Goal: Communication & Community: Answer question/provide support

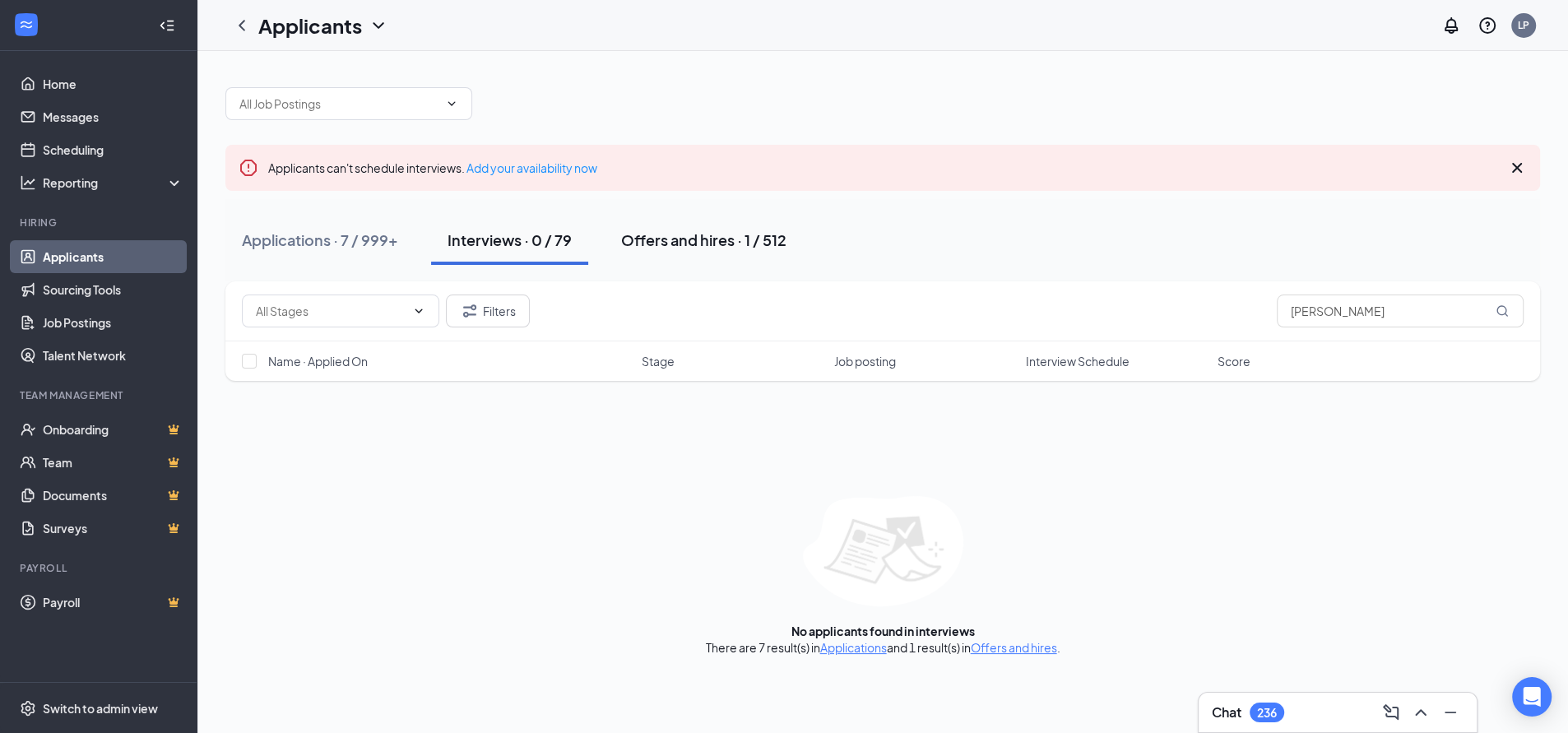
drag, startPoint x: 667, startPoint y: 239, endPoint x: 705, endPoint y: 241, distance: 38.1
click at [667, 239] on div "Offers and hires · 1 / 512" at bounding box center [704, 240] width 165 height 20
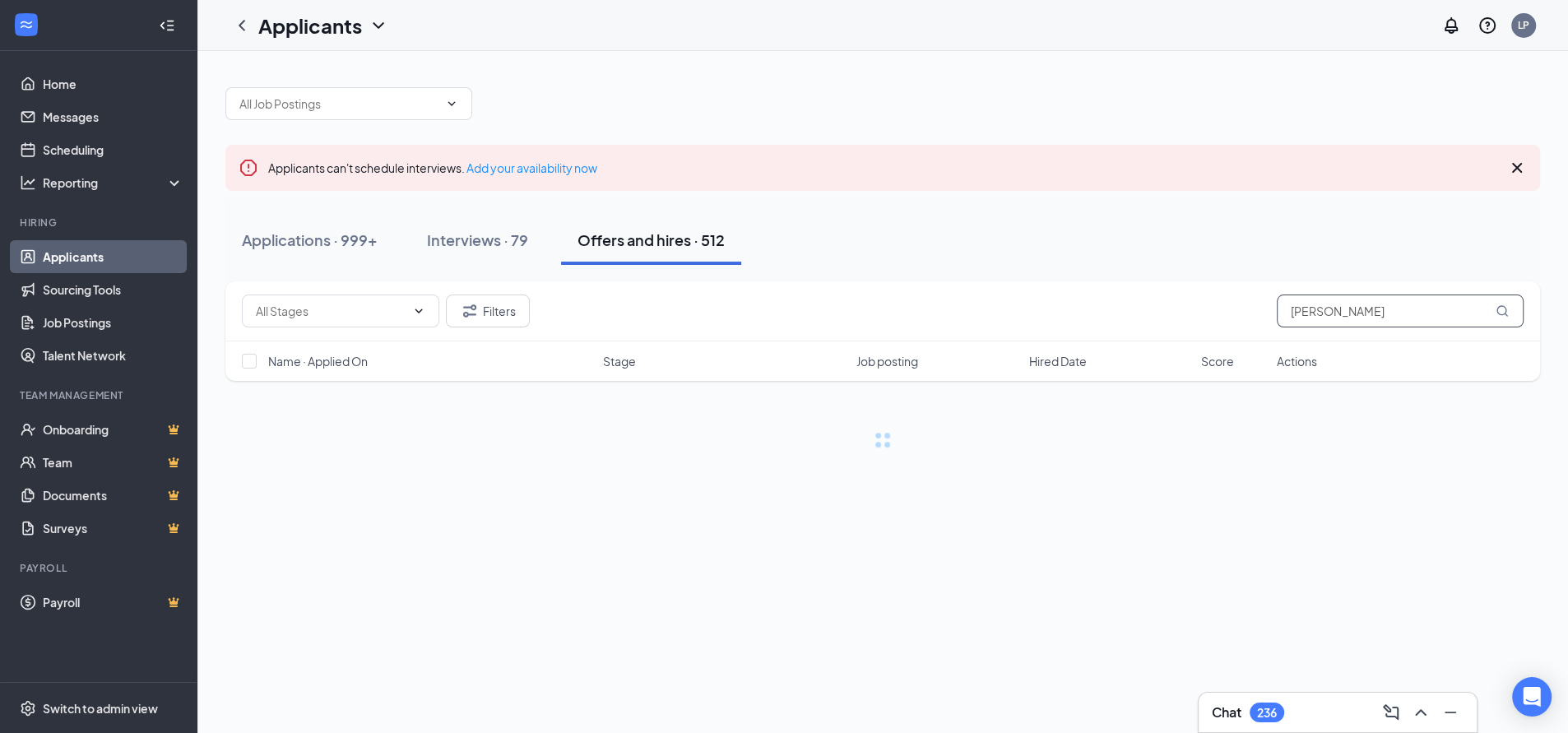
drag, startPoint x: 1330, startPoint y: 312, endPoint x: 1044, endPoint y: 331, distance: 286.6
click at [1049, 331] on div "Filters [PERSON_NAME]" at bounding box center [883, 312] width 1314 height 60
type input "[PERSON_NAME]"
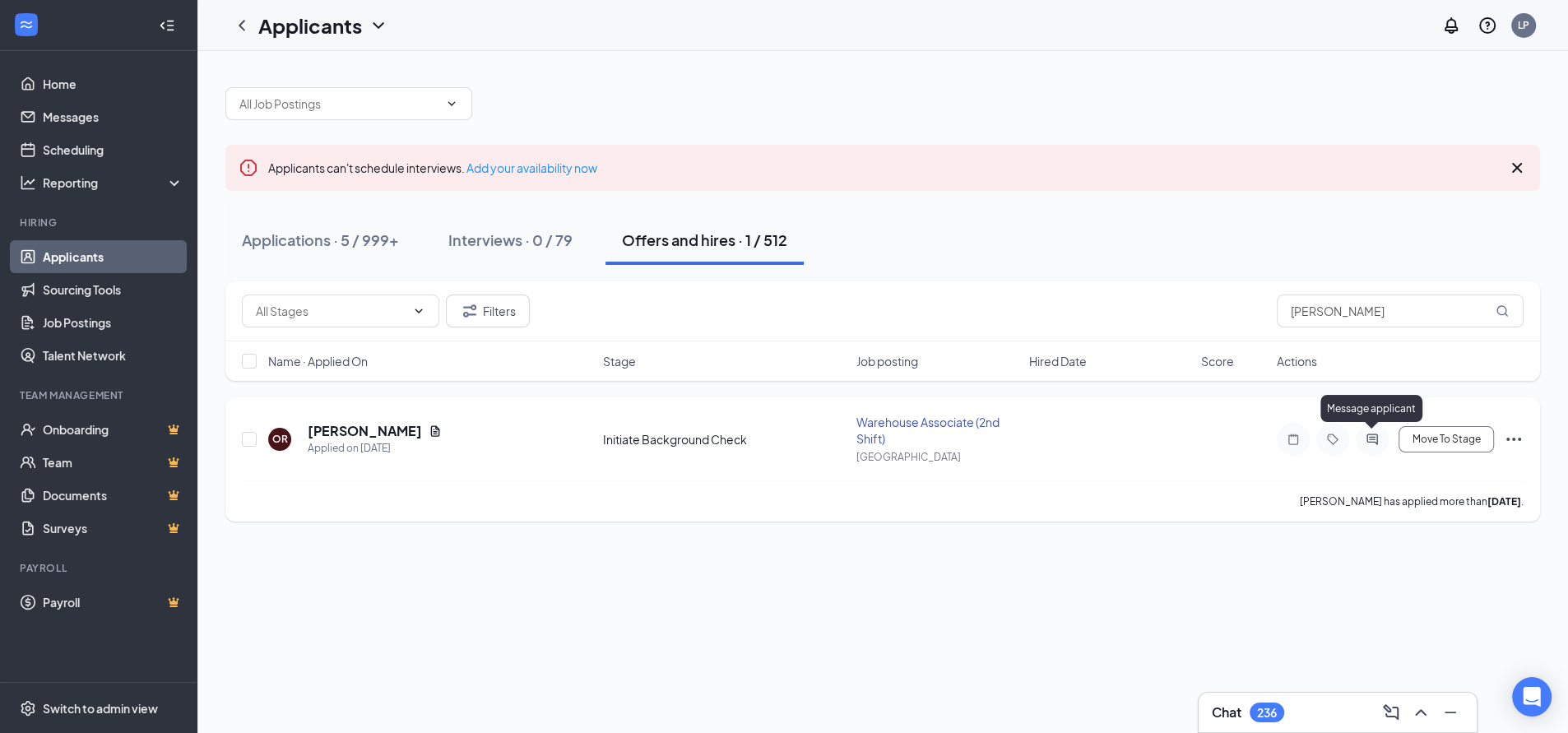
click at [1370, 438] on icon "ActiveChat" at bounding box center [1372, 439] width 20 height 13
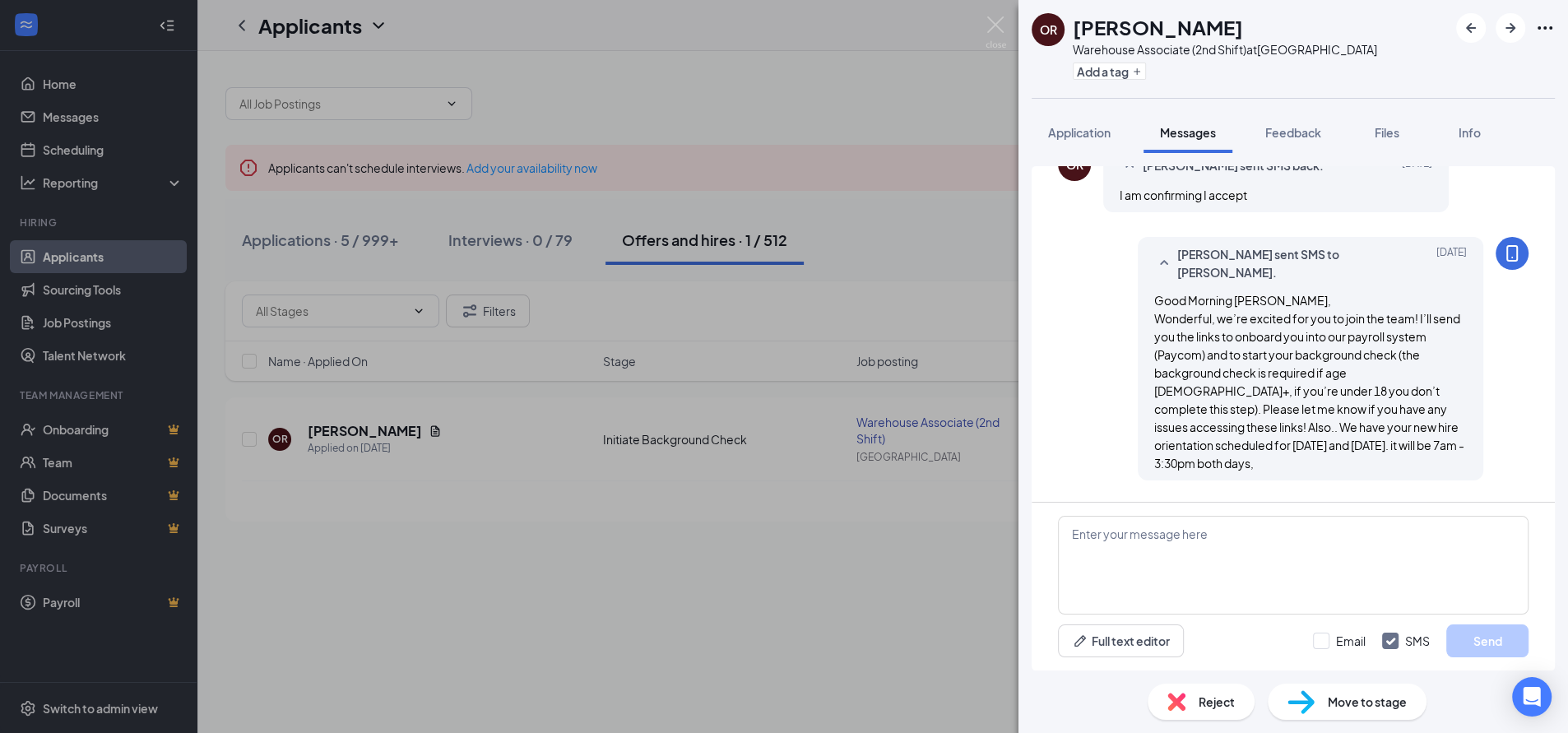
scroll to position [464, 0]
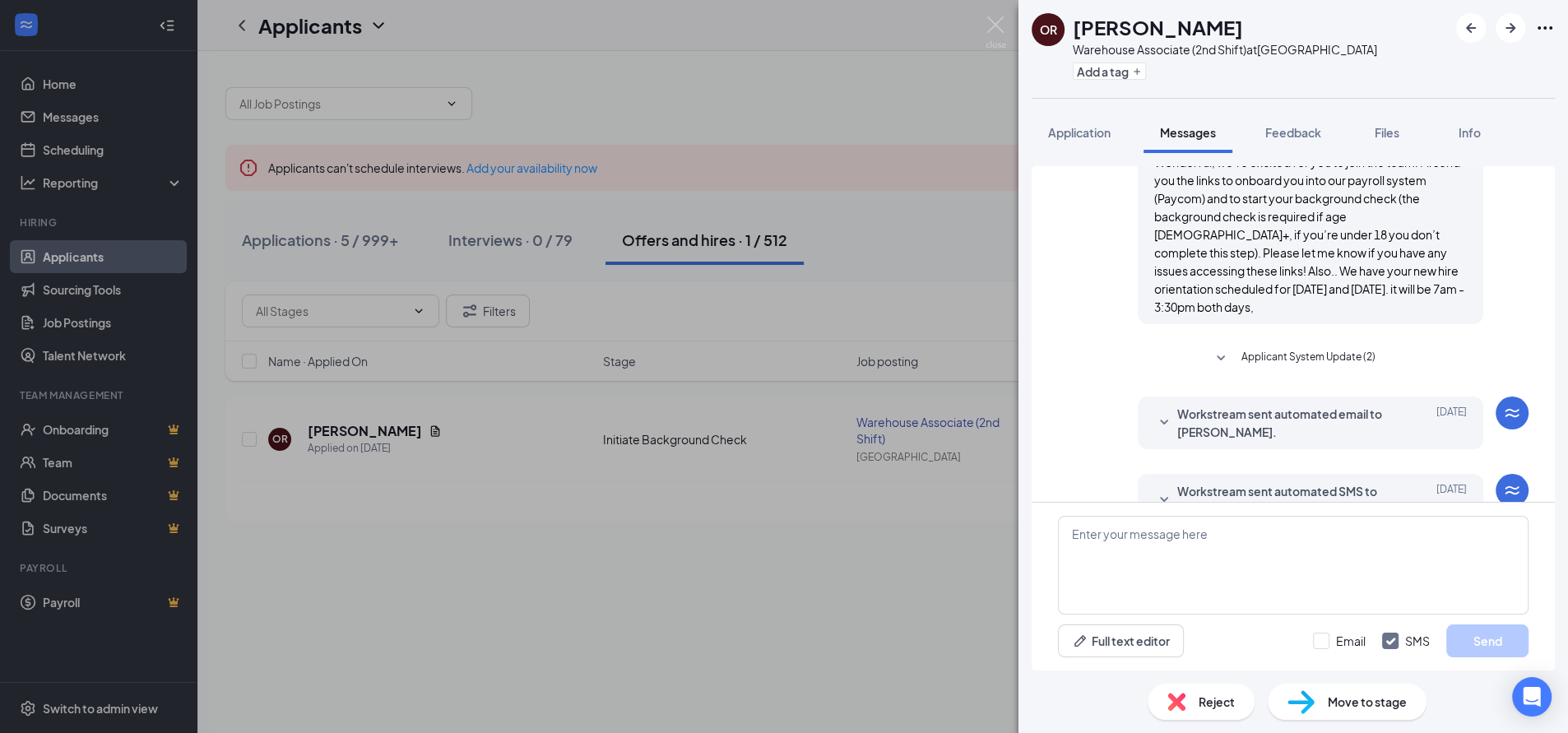
scroll to position [646, 0]
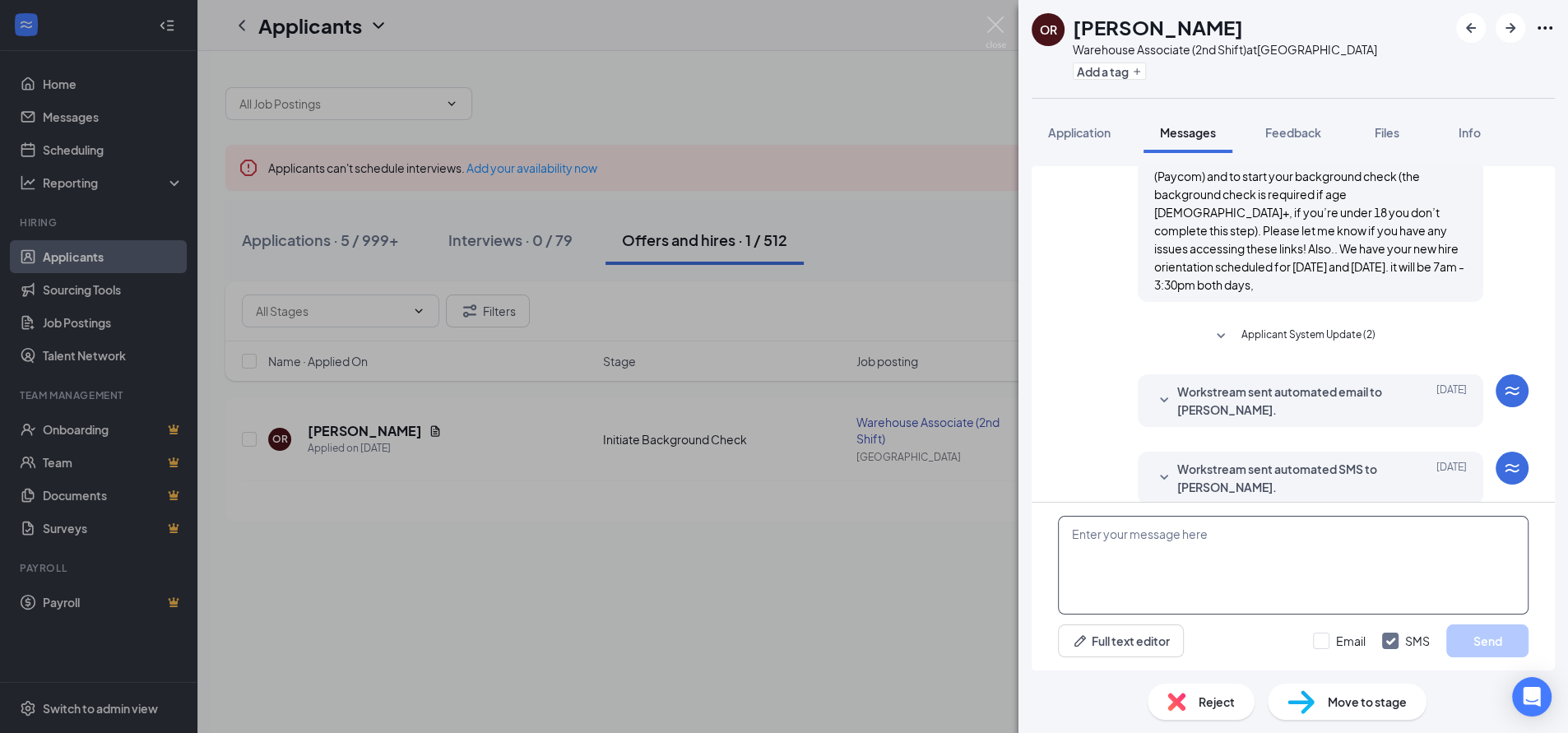
click at [1272, 535] on textarea at bounding box center [1293, 565] width 470 height 99
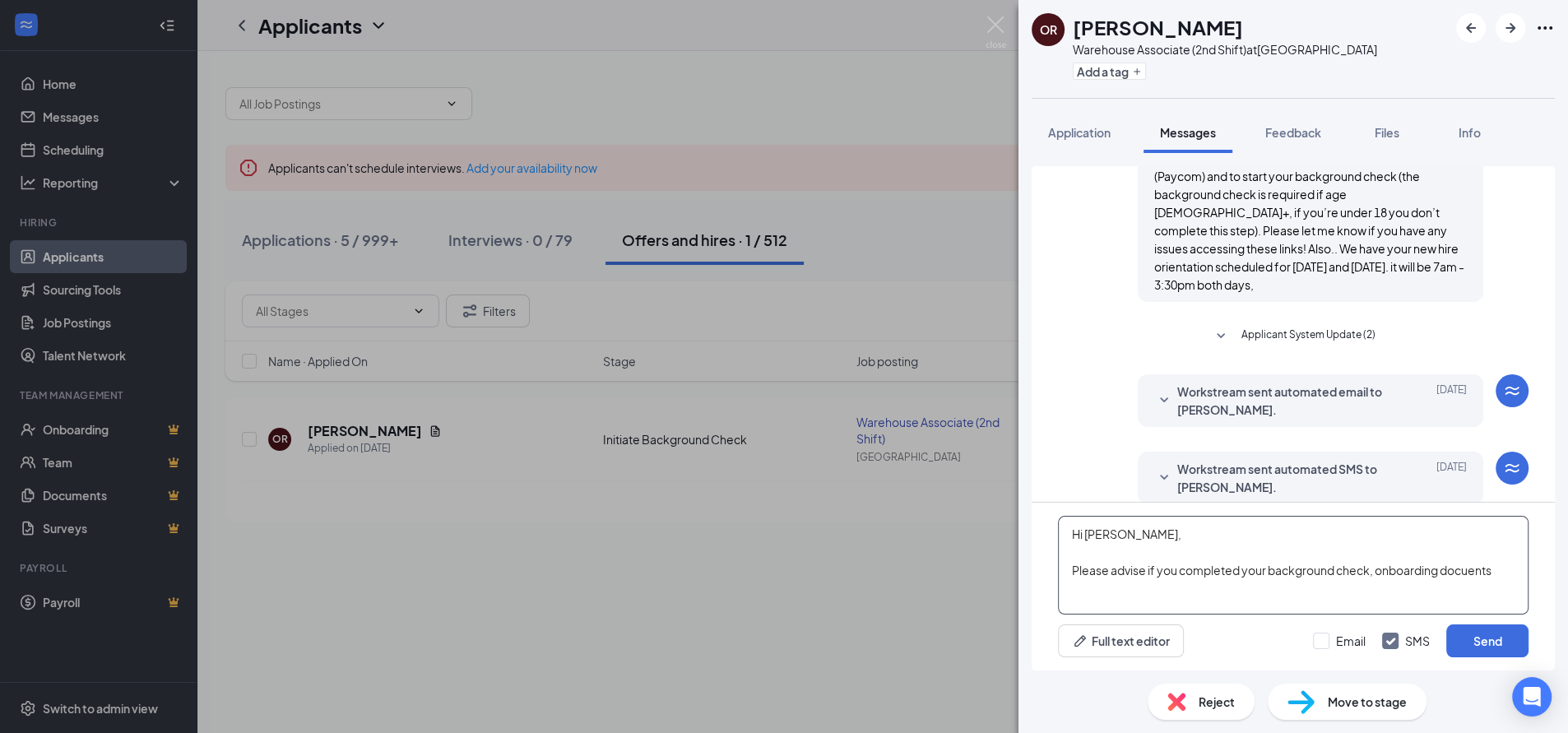
click at [1376, 573] on textarea "Hi [PERSON_NAME], Please advise if you completed your background check, onboard…" at bounding box center [1293, 565] width 470 height 99
click at [1100, 592] on textarea "Hi [PERSON_NAME], Please advise if you completed your background check, Paycom …" at bounding box center [1293, 565] width 470 height 99
click at [1151, 589] on textarea "Hi [PERSON_NAME], Please advise if you completed your background check, Paycom …" at bounding box center [1293, 565] width 470 height 99
click at [1378, 571] on textarea "Hi [PERSON_NAME], Please advise if you completed your background check, Paycom …" at bounding box center [1293, 565] width 470 height 99
click at [1183, 592] on textarea "Hi [PERSON_NAME], Please advise if you completed your background check Paycom o…" at bounding box center [1293, 565] width 470 height 99
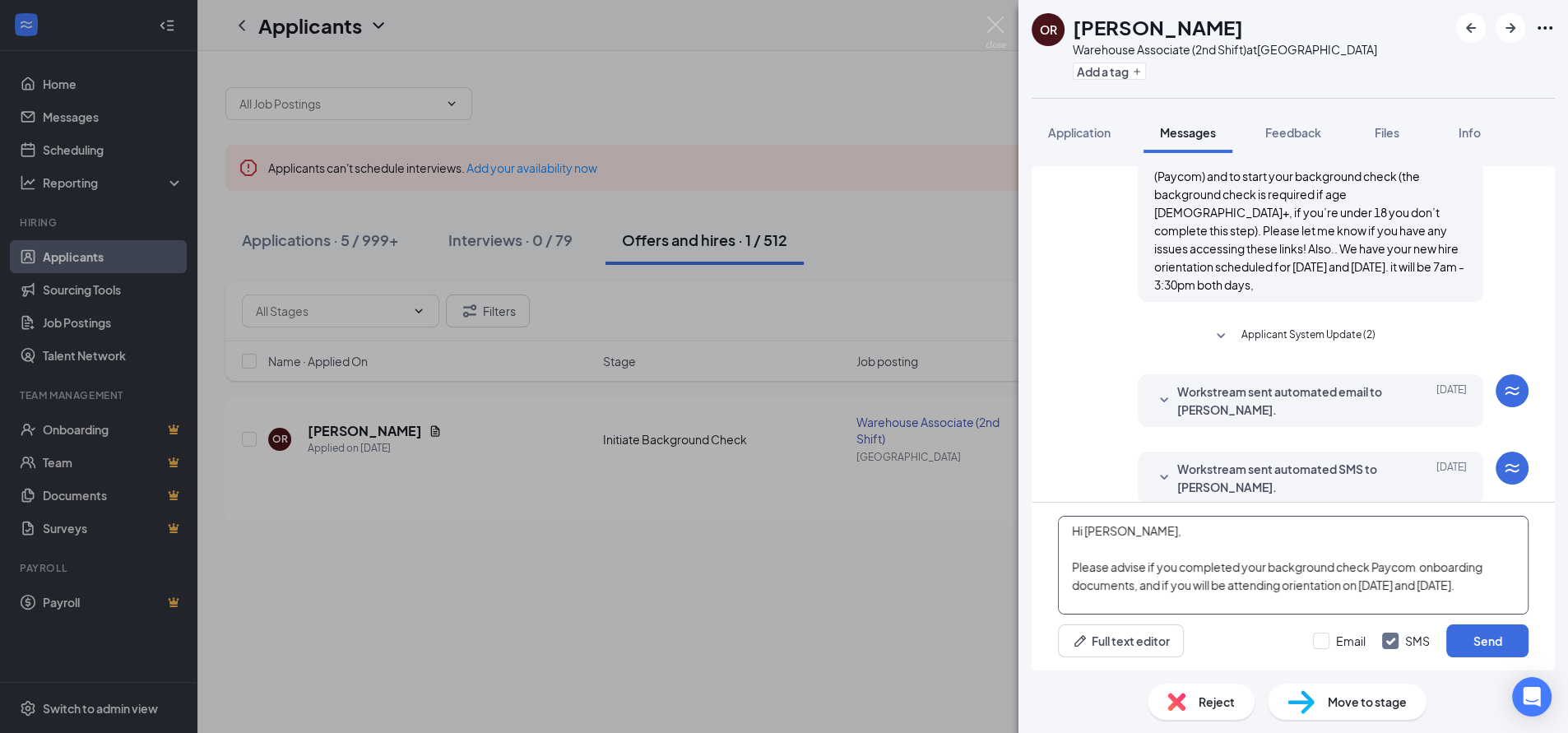
scroll to position [0, 0]
type textarea "Hi [PERSON_NAME], Please advise if you completed your background check Paycom o…"
click at [1482, 646] on button "Send" at bounding box center [1487, 642] width 82 height 33
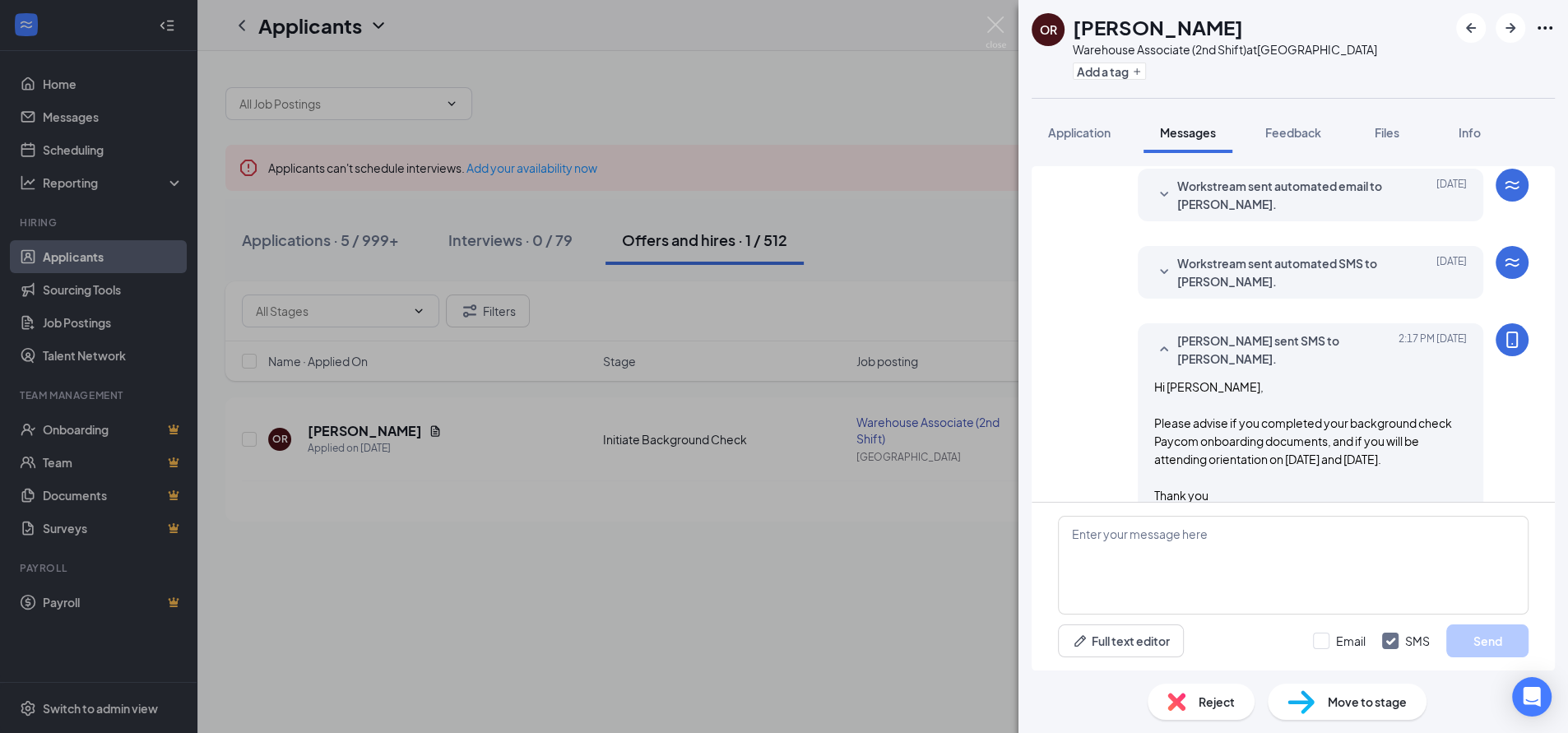
scroll to position [860, 0]
